Goal: Transaction & Acquisition: Purchase product/service

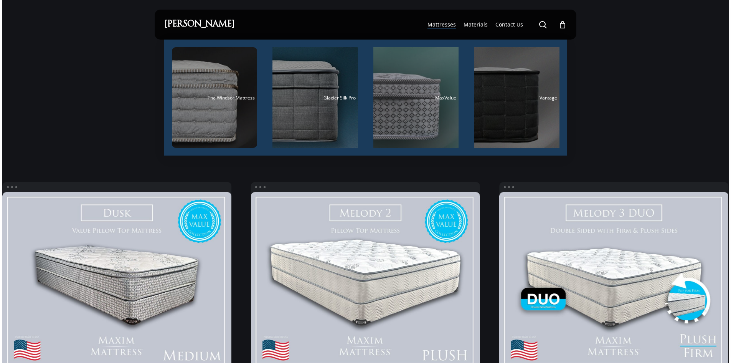
click at [445, 26] on span "Mattresses" at bounding box center [442, 24] width 28 height 7
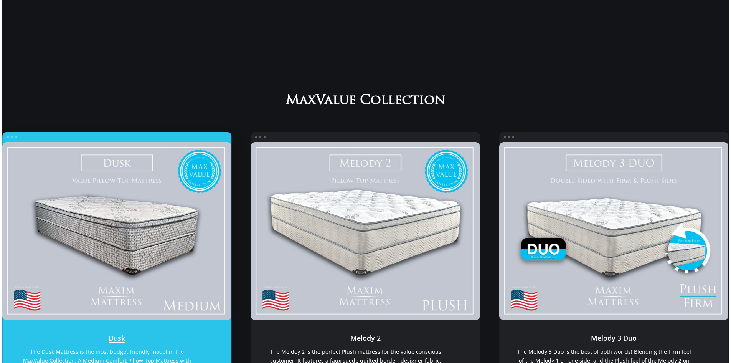
scroll to position [192, 0]
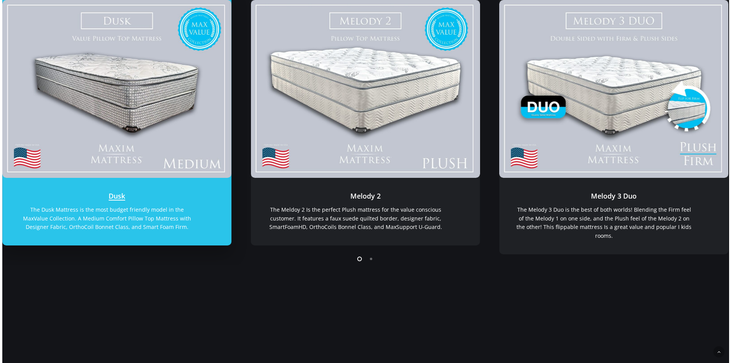
click at [142, 87] on link "Dusk" at bounding box center [117, 89] width 230 height 178
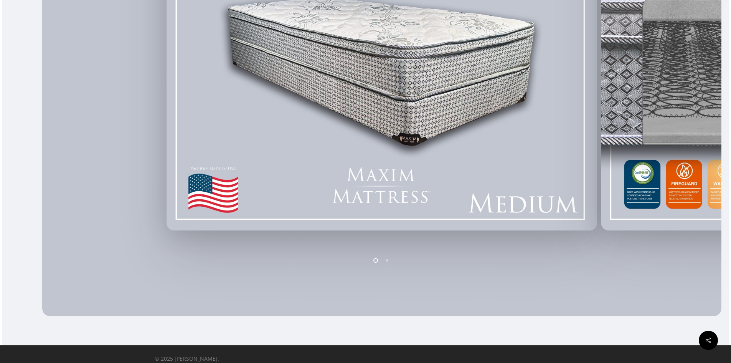
scroll to position [317, 0]
